Goal: Task Accomplishment & Management: Manage account settings

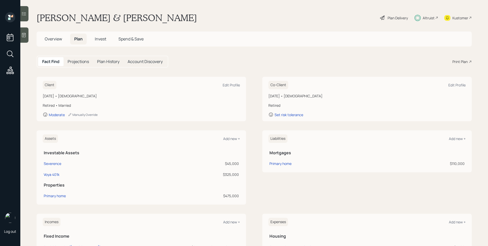
click at [100, 38] on span "Invest" at bounding box center [100, 39] width 11 height 6
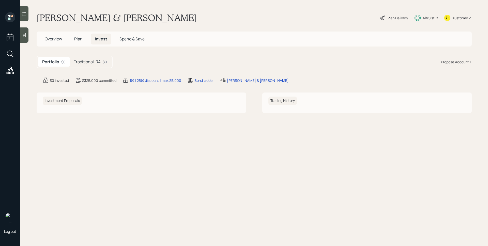
click at [105, 64] on div "$0" at bounding box center [105, 61] width 4 height 5
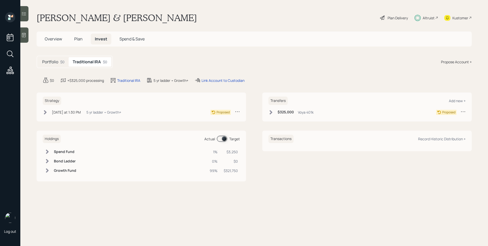
click at [101, 109] on div "[DATE] at 1:30 PM [DATE] 1:30 PM EDT 5 yr ladder • Growth+" at bounding box center [82, 112] width 79 height 6
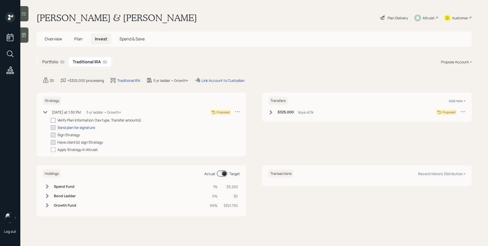
click at [52, 119] on div at bounding box center [53, 120] width 5 height 5
click at [51, 120] on input "checkbox" at bounding box center [51, 120] width 0 height 0
checkbox input "true"
click at [73, 128] on div "Send plan for signature" at bounding box center [76, 127] width 38 height 5
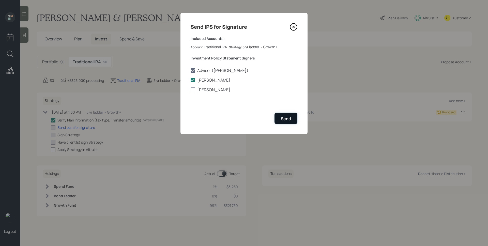
click at [286, 119] on div "Send" at bounding box center [286, 119] width 10 height 6
checkbox input "true"
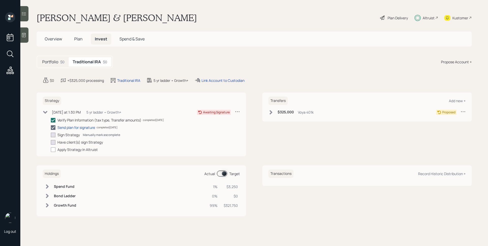
click at [98, 136] on div "Manually mark as complete" at bounding box center [101, 135] width 37 height 4
checkbox input "true"
click at [117, 143] on div "Manually mark as complete" at bounding box center [124, 142] width 37 height 4
checkbox input "true"
click at [55, 150] on div at bounding box center [53, 150] width 5 height 5
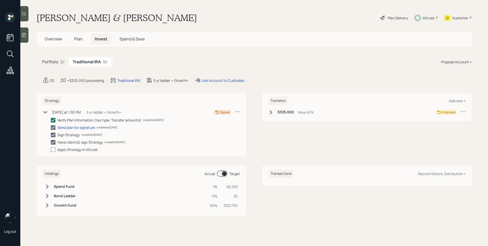
click at [51, 150] on input "checkbox" at bounding box center [51, 150] width 0 height 0
checkbox input "true"
click at [287, 110] on h6 "$325,000" at bounding box center [286, 112] width 16 height 4
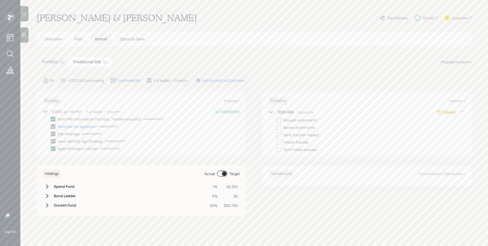
click at [282, 121] on label at bounding box center [280, 120] width 7 height 5
click at [277, 120] on input "checkbox" at bounding box center [276, 120] width 0 height 0
checkbox input "true"
click at [289, 79] on div "$0 +$325,000 processing Traditional IRA 5 yr ladder • Growth+ Link Account to C…" at bounding box center [257, 80] width 429 height 6
